Goal: Book appointment/travel/reservation

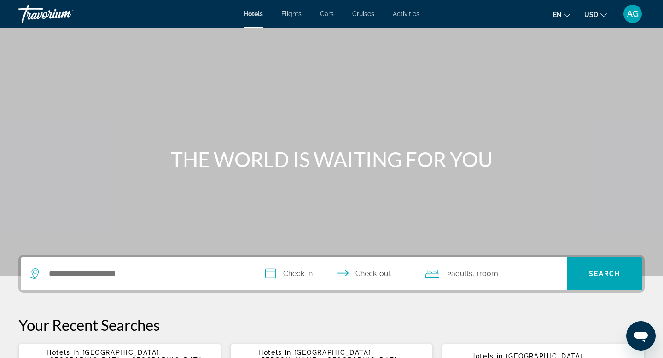
click at [93, 283] on div "Search widget" at bounding box center [138, 273] width 216 height 33
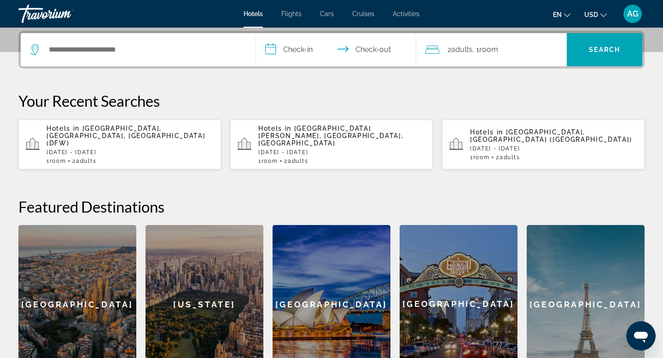
scroll to position [225, 0]
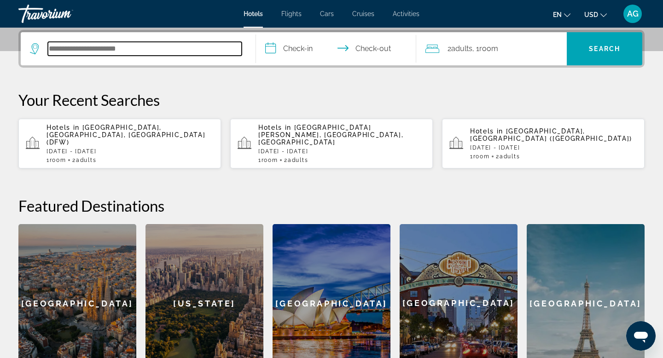
click at [125, 48] on input "Search hotel destination" at bounding box center [145, 49] width 194 height 14
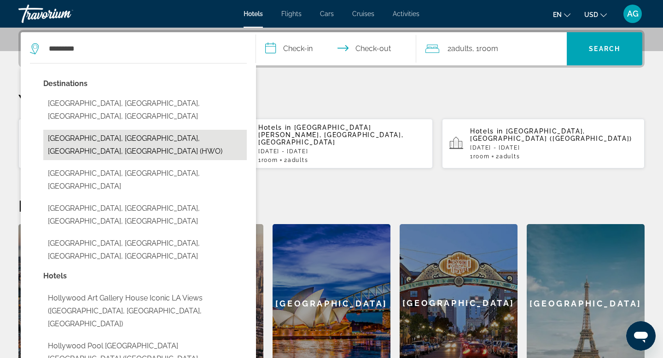
click at [111, 130] on button "[GEOGRAPHIC_DATA], [GEOGRAPHIC_DATA], [GEOGRAPHIC_DATA], [GEOGRAPHIC_DATA] (HWO)" at bounding box center [145, 145] width 204 height 30
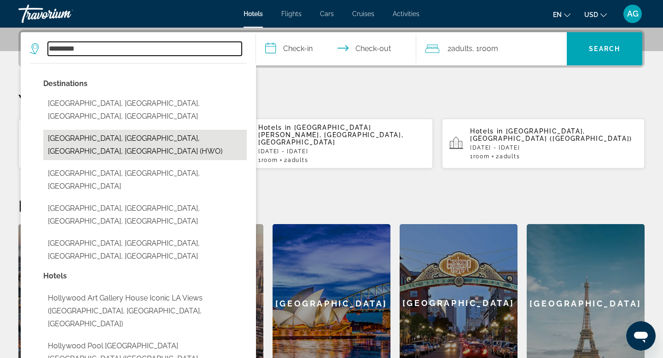
type input "**********"
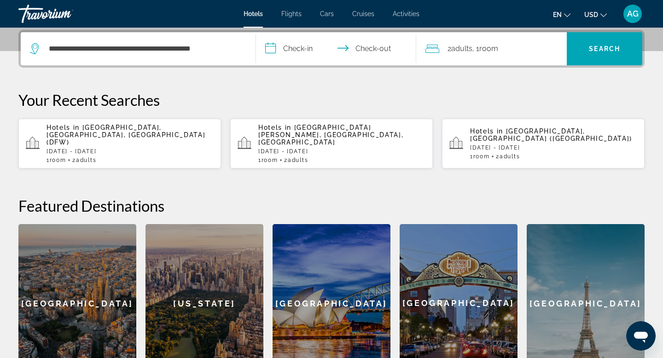
click at [311, 48] on input "**********" at bounding box center [338, 50] width 164 height 36
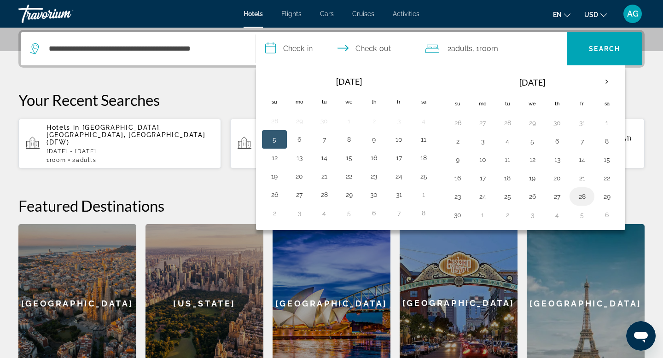
click at [583, 195] on button "28" at bounding box center [582, 196] width 15 height 13
click at [456, 216] on button "30" at bounding box center [457, 215] width 15 height 13
type input "**********"
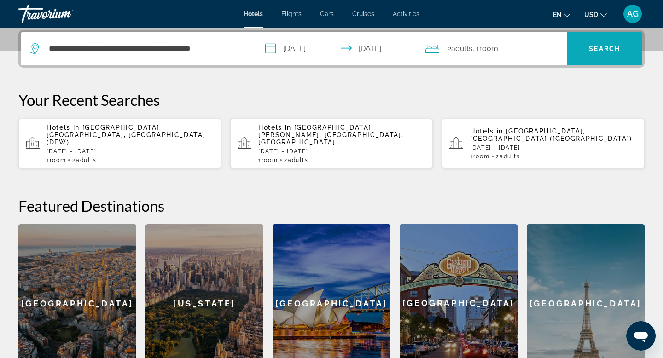
click at [595, 45] on span "Search" at bounding box center [604, 48] width 31 height 7
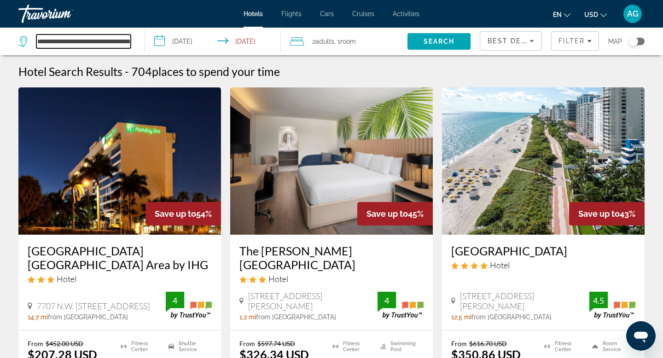
click at [120, 36] on input "**********" at bounding box center [83, 42] width 94 height 14
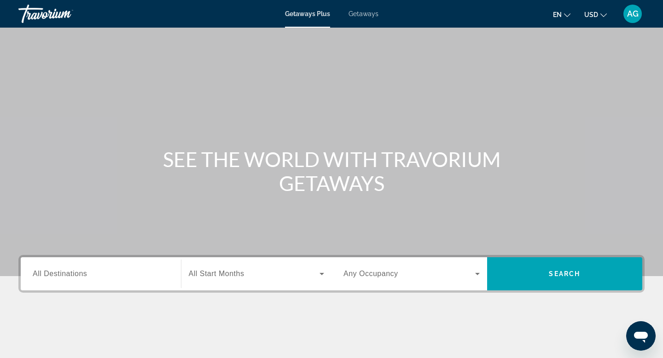
click at [72, 279] on div "Destination All Destinations" at bounding box center [101, 274] width 136 height 26
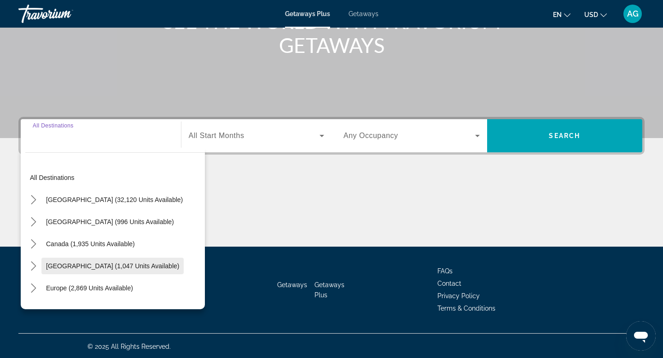
scroll to position [140, 0]
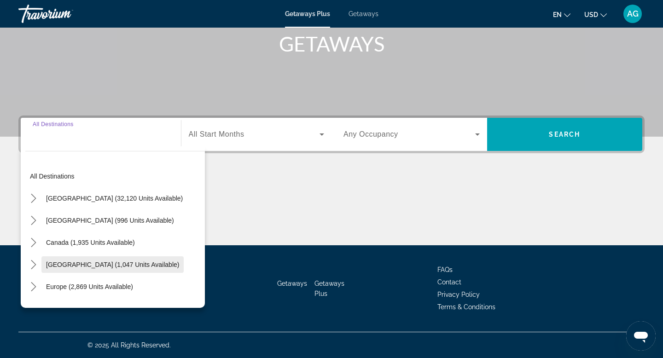
click at [63, 267] on span "Caribbean & Atlantic Islands (1,047 units available)" at bounding box center [112, 264] width 133 height 7
type input "**********"
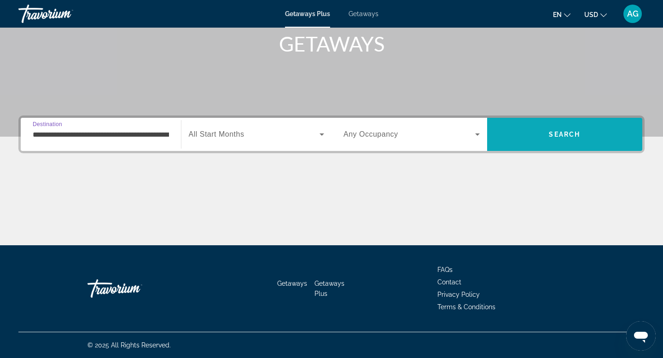
click at [528, 141] on span "Search" at bounding box center [565, 134] width 156 height 22
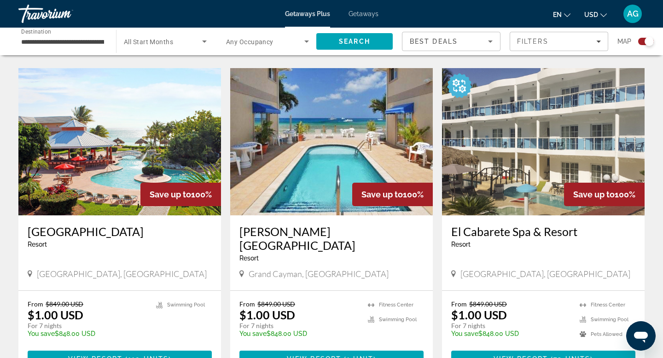
scroll to position [958, 0]
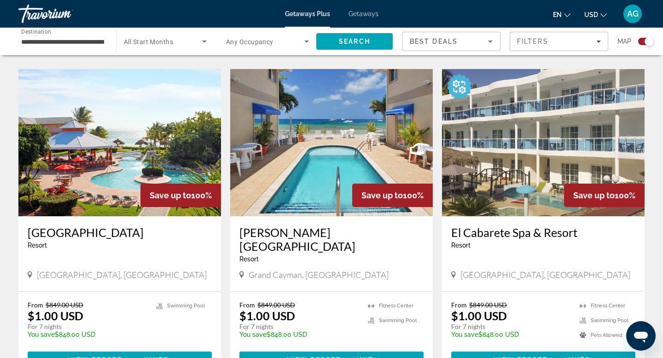
click at [306, 167] on img "Main content" at bounding box center [331, 142] width 203 height 147
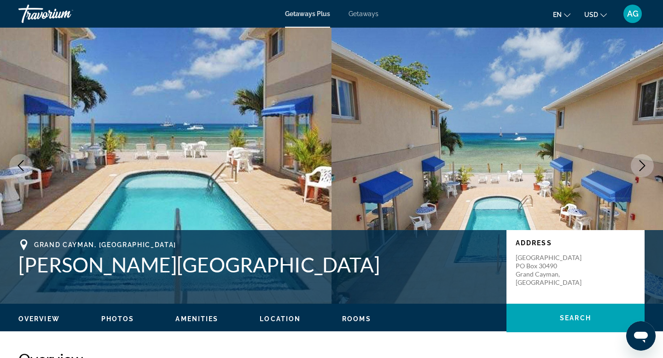
click at [642, 163] on icon "Next image" at bounding box center [643, 165] width 6 height 11
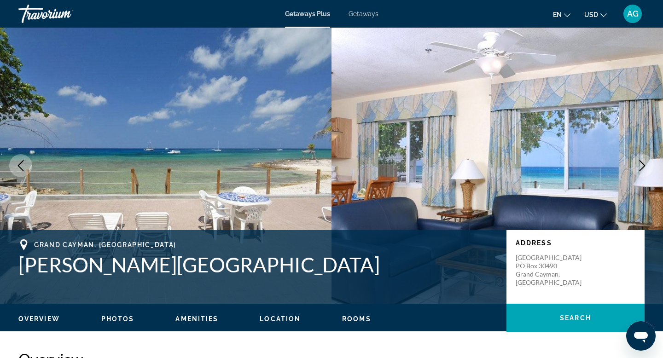
click at [642, 163] on icon "Next image" at bounding box center [643, 165] width 6 height 11
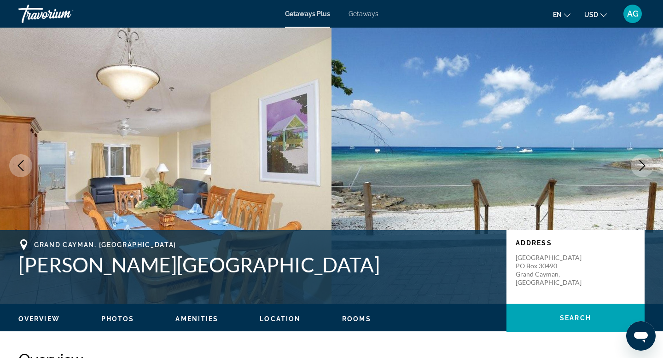
click at [642, 163] on icon "Next image" at bounding box center [643, 165] width 6 height 11
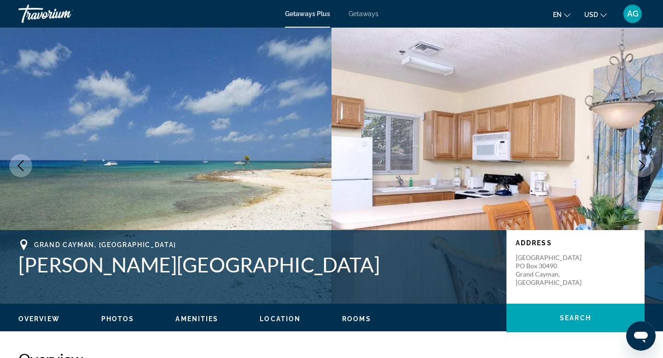
click at [642, 163] on icon "Next image" at bounding box center [643, 165] width 6 height 11
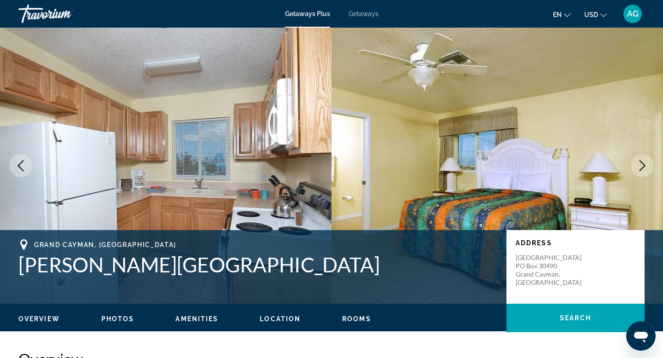
click at [642, 163] on icon "Next image" at bounding box center [643, 165] width 6 height 11
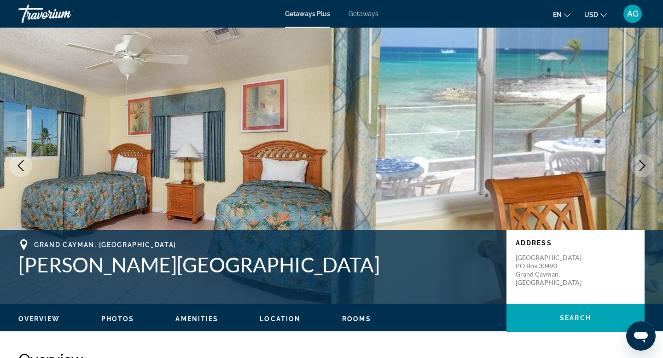
click at [643, 165] on icon "Next image" at bounding box center [642, 165] width 11 height 11
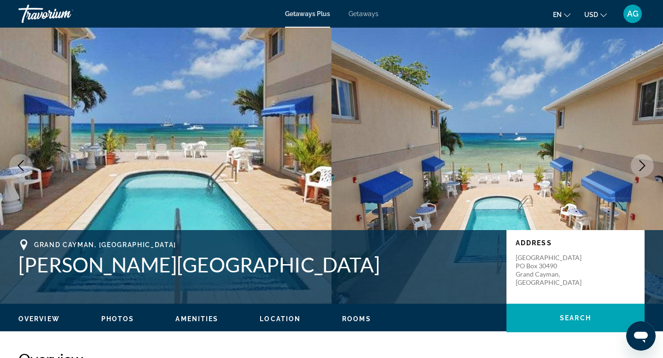
click at [643, 165] on icon "Next image" at bounding box center [642, 165] width 11 height 11
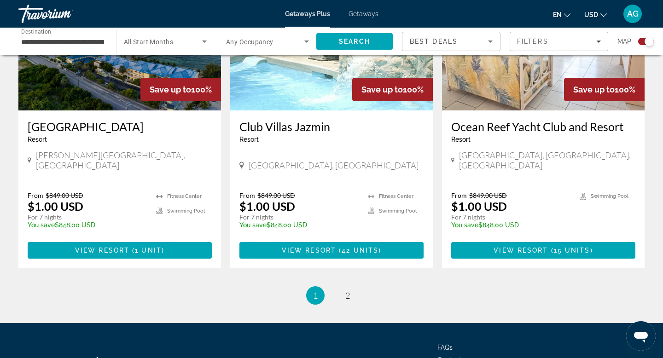
scroll to position [1391, 0]
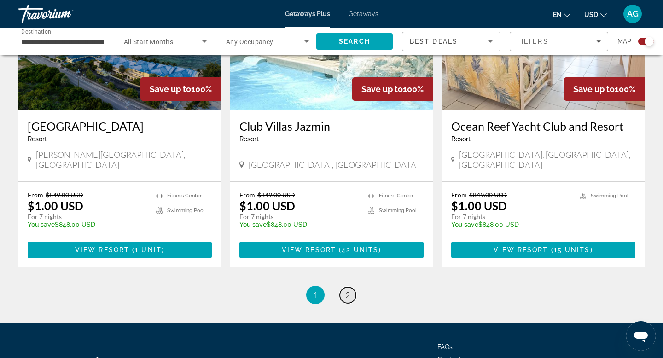
click at [347, 290] on span "2" at bounding box center [347, 295] width 5 height 10
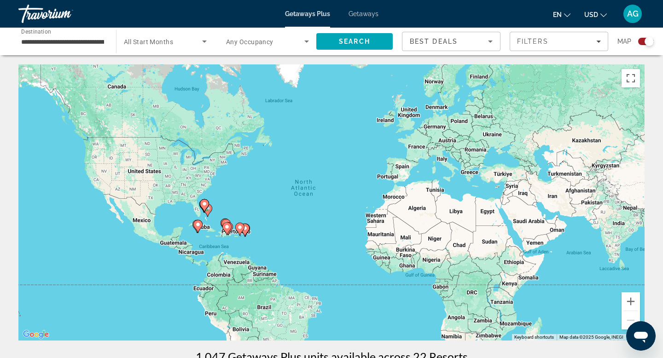
click at [362, 11] on span "Getaways" at bounding box center [364, 13] width 30 height 7
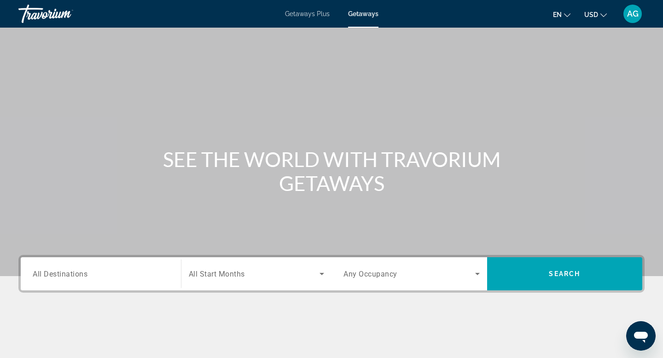
click at [112, 280] on div "Search widget" at bounding box center [101, 274] width 136 height 26
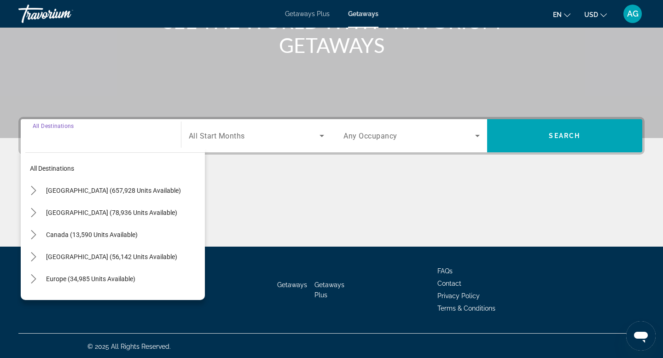
scroll to position [140, 0]
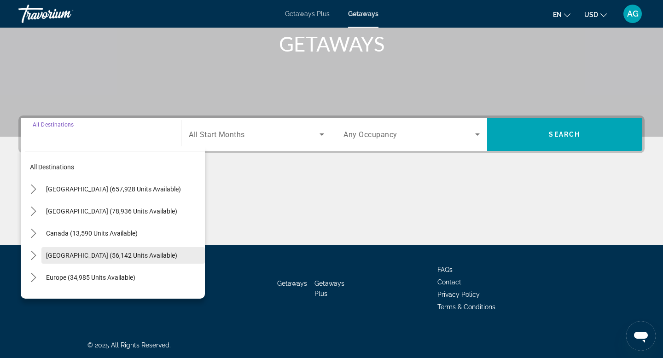
click at [81, 259] on span "Select destination: Caribbean & Atlantic Islands (56,142 units available)" at bounding box center [122, 256] width 163 height 22
type input "**********"
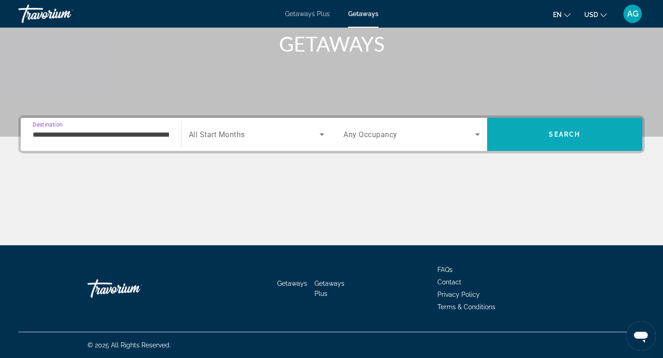
click at [550, 136] on span "Search" at bounding box center [564, 134] width 31 height 7
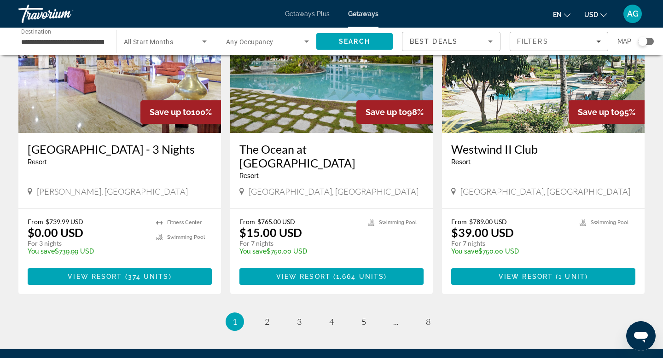
scroll to position [1079, 0]
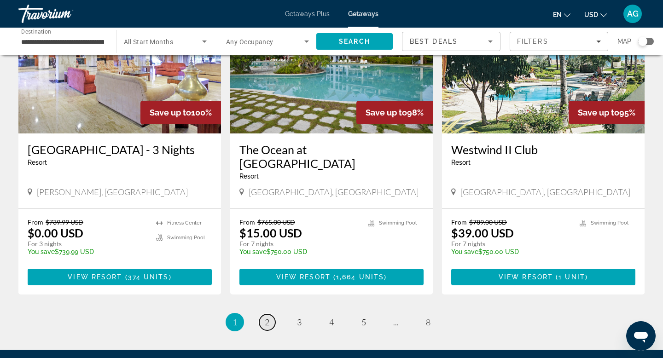
click at [266, 317] on span "2" at bounding box center [267, 322] width 5 height 10
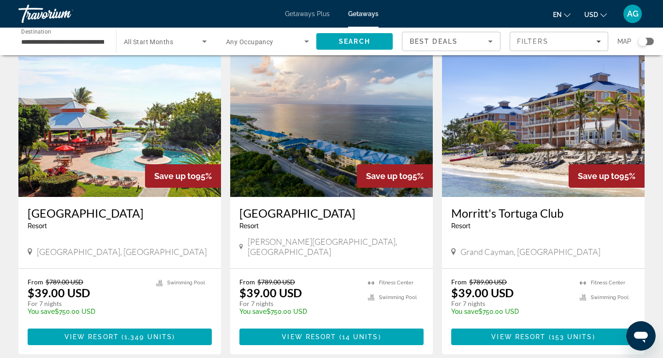
scroll to position [371, 0]
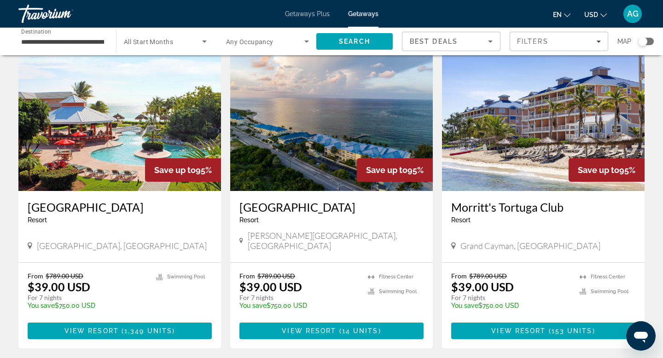
click at [327, 111] on img "Main content" at bounding box center [331, 117] width 203 height 147
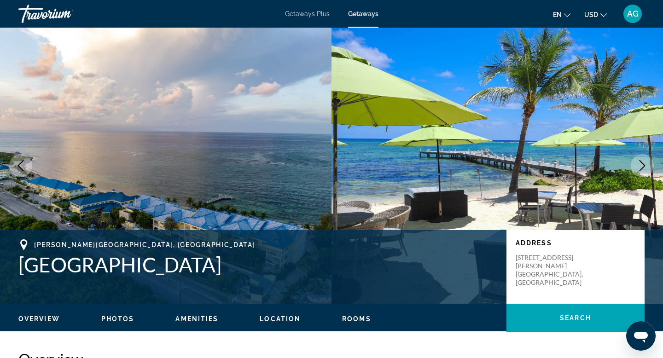
click at [644, 166] on icon "Next image" at bounding box center [643, 165] width 6 height 11
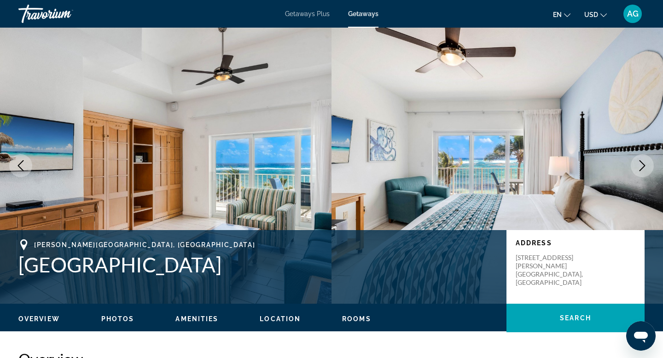
click at [644, 166] on icon "Next image" at bounding box center [643, 165] width 6 height 11
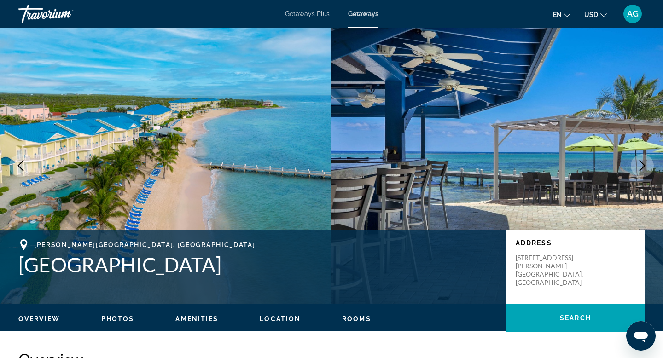
click at [644, 166] on icon "Next image" at bounding box center [643, 165] width 6 height 11
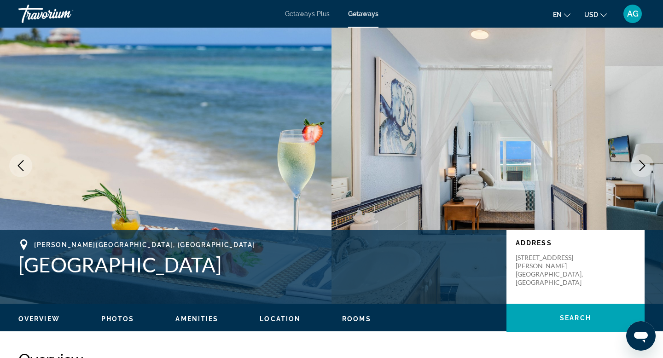
click at [644, 166] on icon "Next image" at bounding box center [643, 165] width 6 height 11
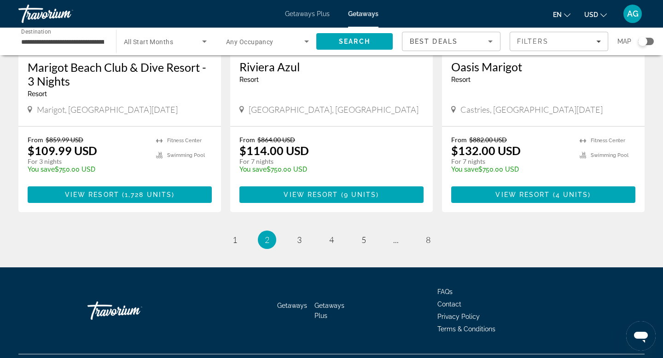
scroll to position [1173, 0]
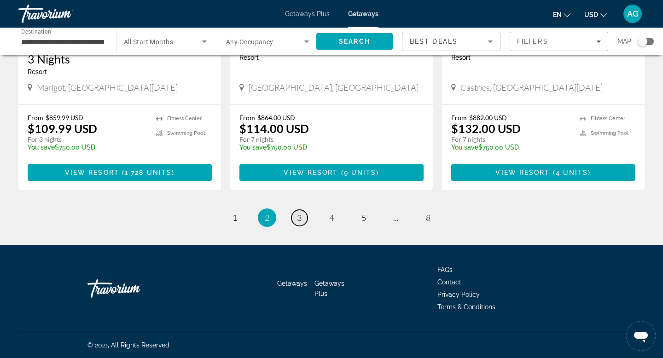
click at [295, 218] on link "page 3" at bounding box center [300, 218] width 16 height 16
